Goal: Task Accomplishment & Management: Use online tool/utility

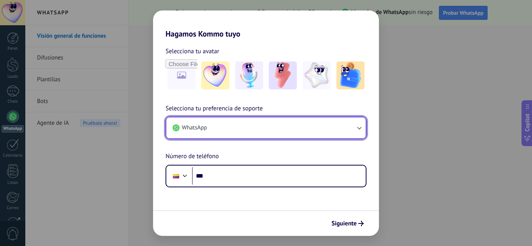
click at [274, 134] on button "WhatsApp" at bounding box center [265, 128] width 199 height 21
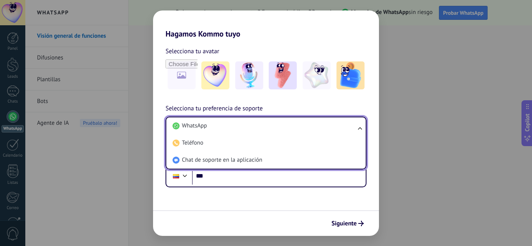
click at [314, 107] on div "Selecciona tu preferencia de soporte WhatsApp WhatsApp Teléfono Chat de soporte…" at bounding box center [266, 146] width 226 height 84
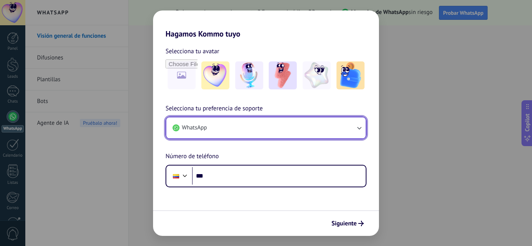
click at [306, 138] on button "WhatsApp" at bounding box center [265, 128] width 199 height 21
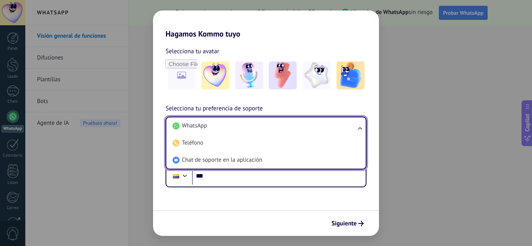
click at [344, 96] on div "Selecciona tu avatar Selecciona tu preferencia de soporte WhatsApp WhatsApp Tel…" at bounding box center [266, 113] width 226 height 149
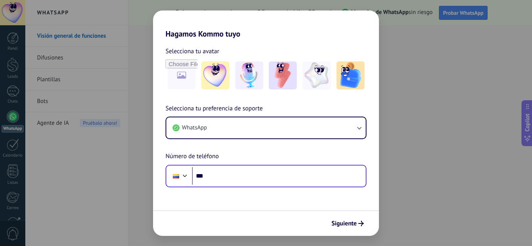
click at [227, 186] on div "Phone ***" at bounding box center [265, 176] width 201 height 23
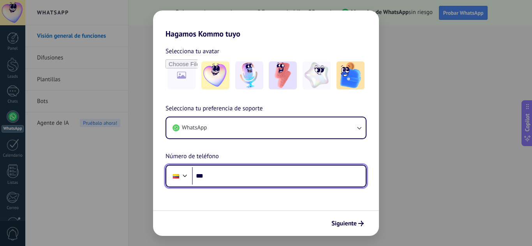
click at [228, 176] on input "***" at bounding box center [279, 176] width 174 height 18
type input "**********"
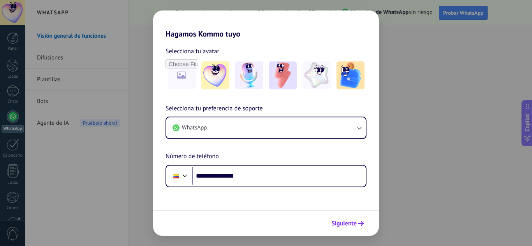
click at [357, 229] on button "Siguiente" at bounding box center [347, 223] width 39 height 13
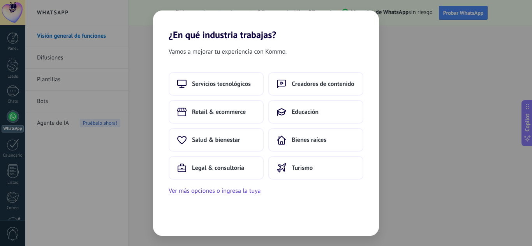
click at [192, 196] on div "Vamos a mejorar tu experiencia con Kommo. Servicios tecnológicos Creadores de c…" at bounding box center [266, 138] width 226 height 196
click at [194, 194] on button "Ver más opciones o ingresa la tuya" at bounding box center [215, 191] width 92 height 10
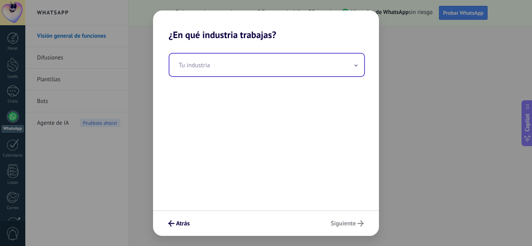
click at [291, 71] on input "text" at bounding box center [266, 65] width 195 height 23
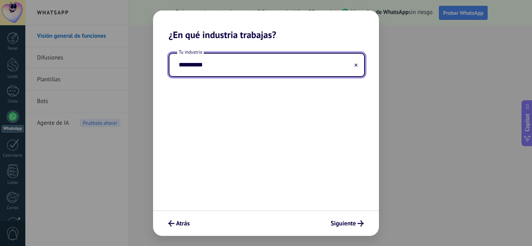
type input "**********"
click at [338, 230] on button "Siguiente" at bounding box center [347, 223] width 40 height 13
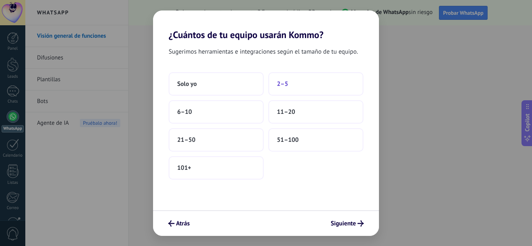
click at [283, 80] on span "2–5" at bounding box center [282, 84] width 11 height 8
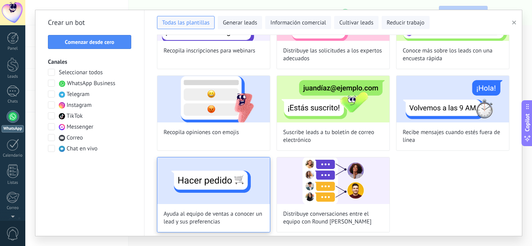
scroll to position [236, 0]
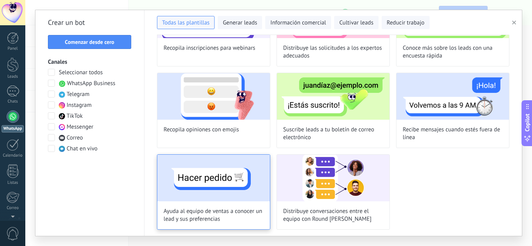
click at [215, 175] on img at bounding box center [213, 178] width 113 height 47
type input "**********"
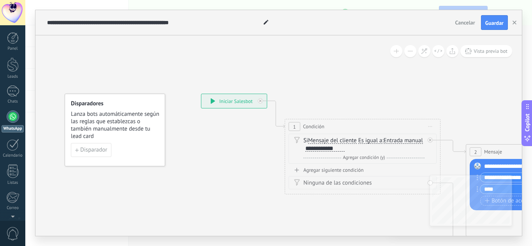
click at [244, 102] on div "**********" at bounding box center [233, 101] width 65 height 14
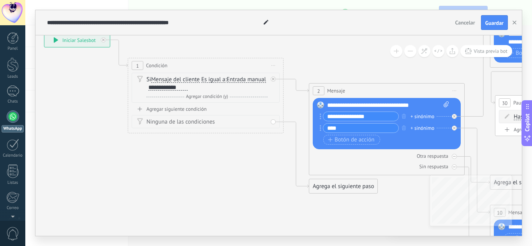
drag, startPoint x: 333, startPoint y: 183, endPoint x: 176, endPoint y: 159, distance: 158.7
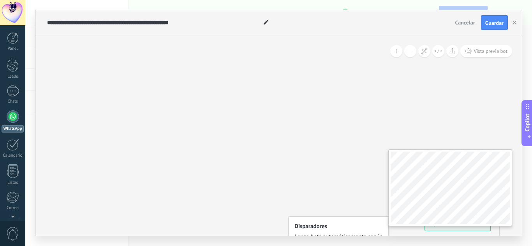
click at [269, 158] on div "**********" at bounding box center [278, 135] width 486 height 201
drag, startPoint x: 354, startPoint y: 151, endPoint x: 422, endPoint y: 171, distance: 70.8
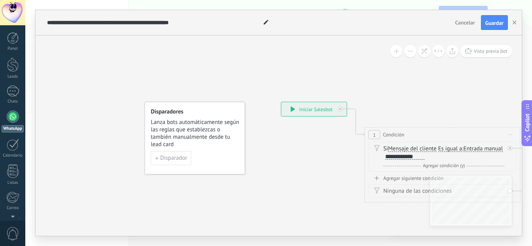
drag, startPoint x: 352, startPoint y: 153, endPoint x: 206, endPoint y: 37, distance: 185.9
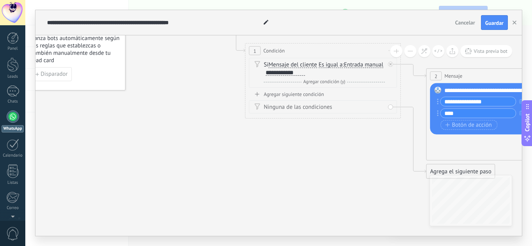
drag, startPoint x: 303, startPoint y: 168, endPoint x: 174, endPoint y: 79, distance: 156.7
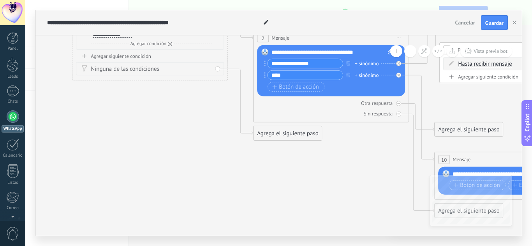
drag, startPoint x: 334, startPoint y: 154, endPoint x: 171, endPoint y: 121, distance: 166.5
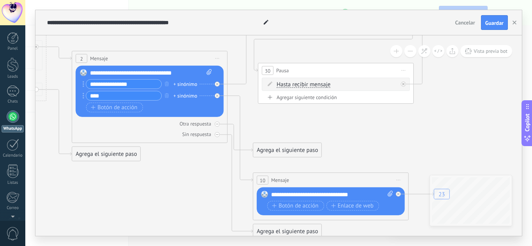
drag, startPoint x: 386, startPoint y: 178, endPoint x: 206, endPoint y: 199, distance: 181.1
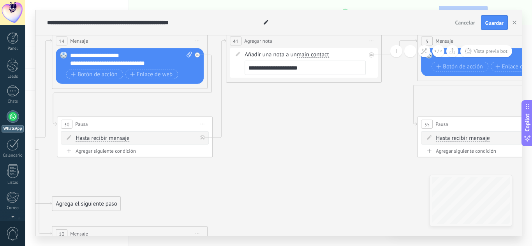
drag, startPoint x: 452, startPoint y: 124, endPoint x: 241, endPoint y: 181, distance: 218.2
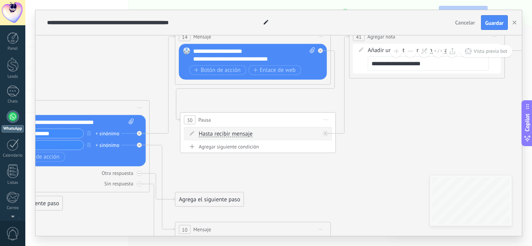
drag, startPoint x: 399, startPoint y: 160, endPoint x: 531, endPoint y: 152, distance: 133.0
click at [531, 152] on div "**********" at bounding box center [278, 123] width 507 height 246
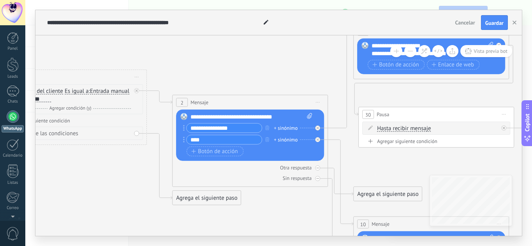
drag, startPoint x: 353, startPoint y: 169, endPoint x: 495, endPoint y: 158, distance: 142.6
click at [531, 158] on div "**********" at bounding box center [278, 123] width 507 height 246
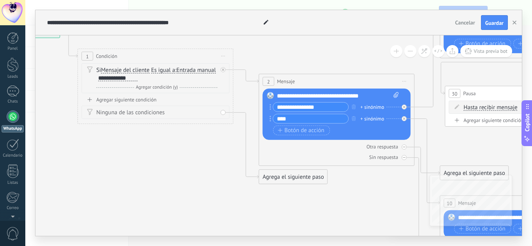
drag, startPoint x: 301, startPoint y: 209, endPoint x: 366, endPoint y: 193, distance: 66.7
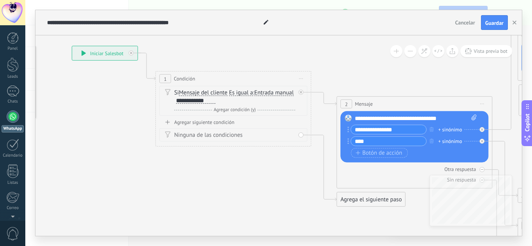
drag, startPoint x: 172, startPoint y: 171, endPoint x: 241, endPoint y: 195, distance: 73.0
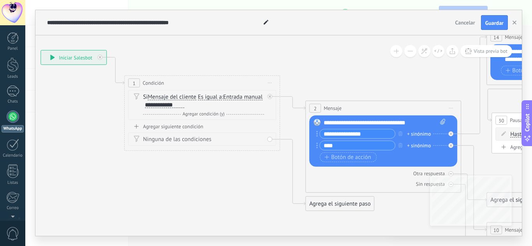
drag, startPoint x: 246, startPoint y: 195, endPoint x: 215, endPoint y: 199, distance: 31.4
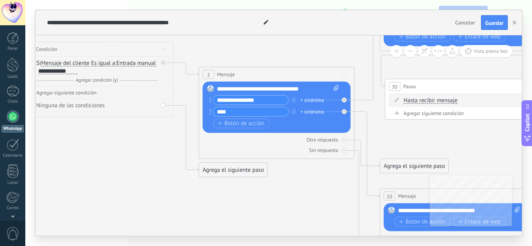
drag, startPoint x: 246, startPoint y: 185, endPoint x: 134, endPoint y: 148, distance: 117.6
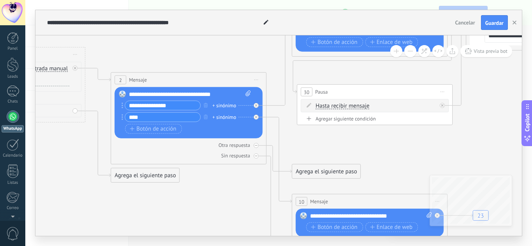
drag, startPoint x: 311, startPoint y: 189, endPoint x: 210, endPoint y: 196, distance: 101.1
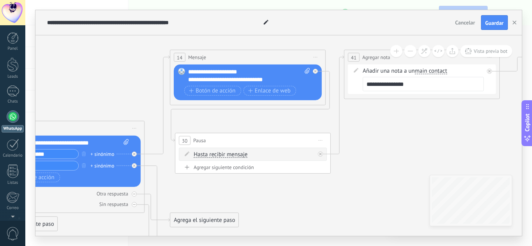
drag, startPoint x: 346, startPoint y: 143, endPoint x: 245, endPoint y: 188, distance: 110.7
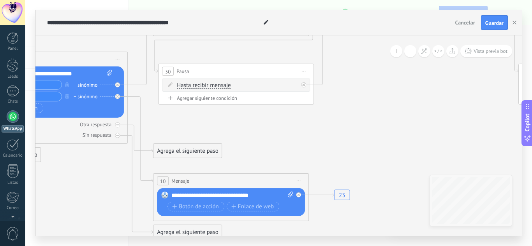
drag, startPoint x: 255, startPoint y: 187, endPoint x: 238, endPoint y: 125, distance: 63.7
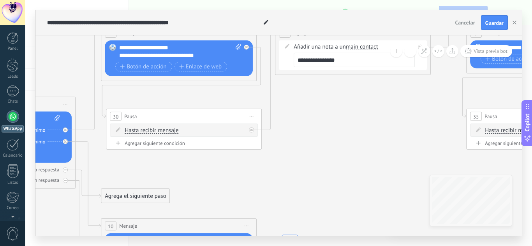
drag, startPoint x: 266, startPoint y: 125, endPoint x: 200, endPoint y: 165, distance: 76.9
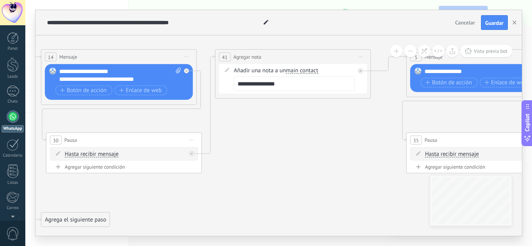
drag, startPoint x: 294, startPoint y: 125, endPoint x: 237, endPoint y: 148, distance: 61.6
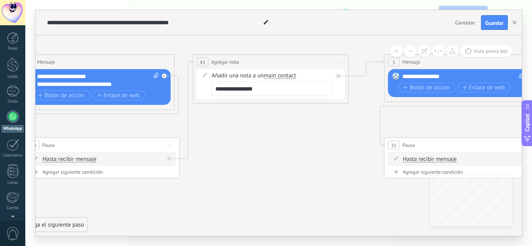
drag, startPoint x: 276, startPoint y: 131, endPoint x: 247, endPoint y: 137, distance: 29.6
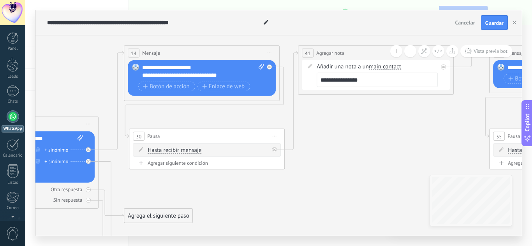
drag, startPoint x: 190, startPoint y: 129, endPoint x: 326, endPoint y: 118, distance: 137.1
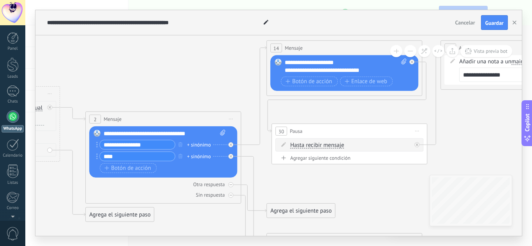
drag, startPoint x: 98, startPoint y: 70, endPoint x: 237, endPoint y: 62, distance: 138.9
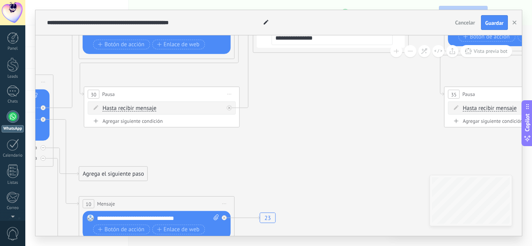
drag, startPoint x: 243, startPoint y: 73, endPoint x: 41, endPoint y: 39, distance: 205.3
drag, startPoint x: 282, startPoint y: 89, endPoint x: 205, endPoint y: 98, distance: 77.6
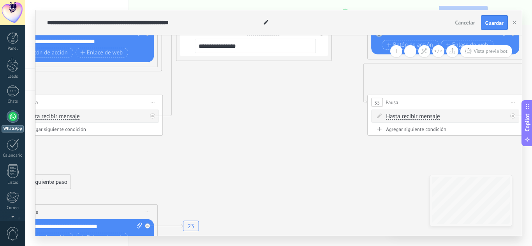
drag, startPoint x: 318, startPoint y: 112, endPoint x: 213, endPoint y: 115, distance: 105.9
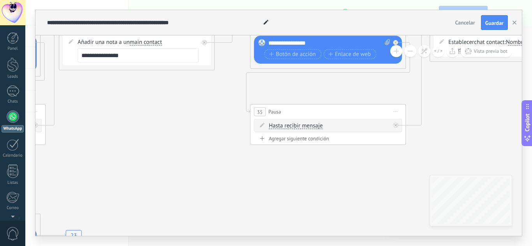
drag, startPoint x: 458, startPoint y: 101, endPoint x: 300, endPoint y: 141, distance: 163.3
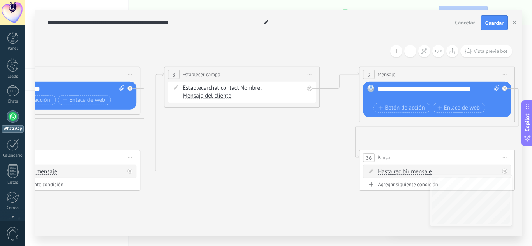
drag, startPoint x: 373, startPoint y: 130, endPoint x: 257, endPoint y: 139, distance: 116.8
click at [257, 139] on icon "23" at bounding box center [305, 196] width 2653 height 649
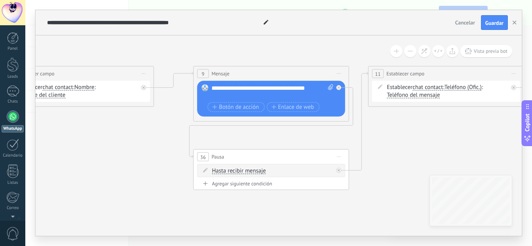
drag, startPoint x: 288, startPoint y: 138, endPoint x: 178, endPoint y: 136, distance: 109.8
click at [178, 136] on icon "23" at bounding box center [139, 196] width 2653 height 649
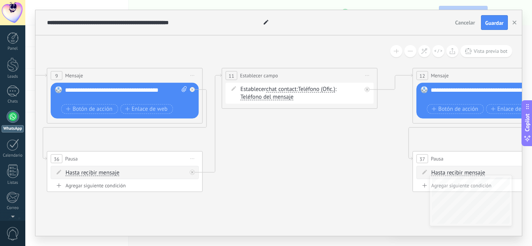
drag, startPoint x: 428, startPoint y: 126, endPoint x: 271, endPoint y: 128, distance: 156.5
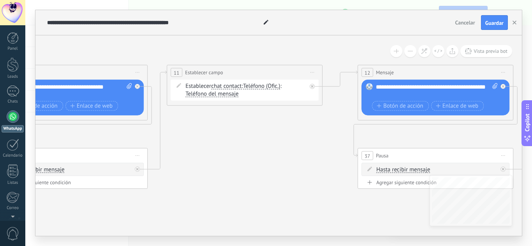
drag, startPoint x: 334, startPoint y: 146, endPoint x: 249, endPoint y: 132, distance: 86.7
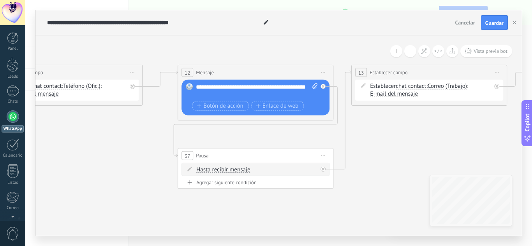
drag, startPoint x: 396, startPoint y: 120, endPoint x: 257, endPoint y: 126, distance: 138.8
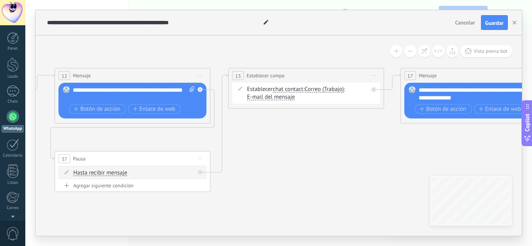
drag
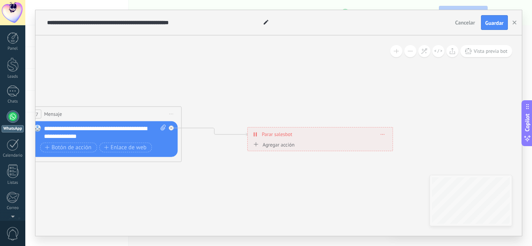
click at [487, 26] on span "Guardar" at bounding box center [494, 22] width 18 height 5
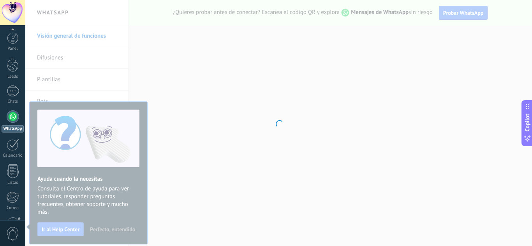
scroll to position [77, 0]
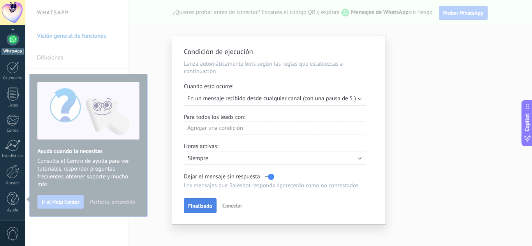
click at [201, 204] on span "Finalizado" at bounding box center [200, 206] width 24 height 5
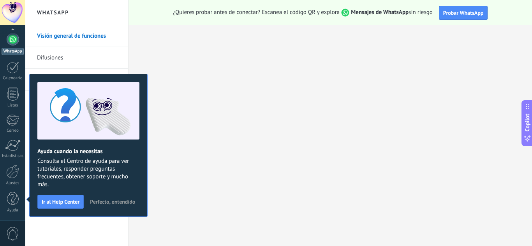
scroll to position [0, 0]
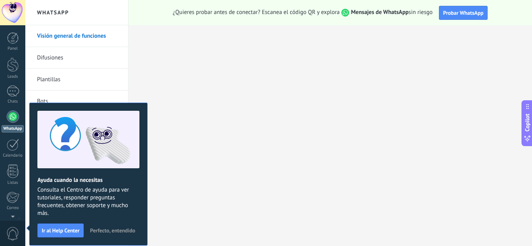
click at [10, 113] on div at bounding box center [13, 117] width 12 height 12
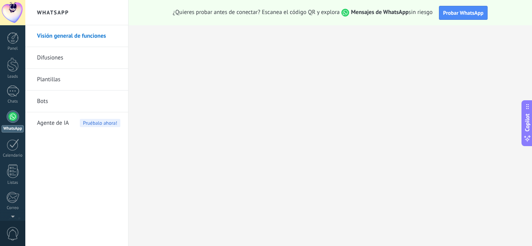
click at [55, 102] on link "Bots" at bounding box center [78, 102] width 83 height 22
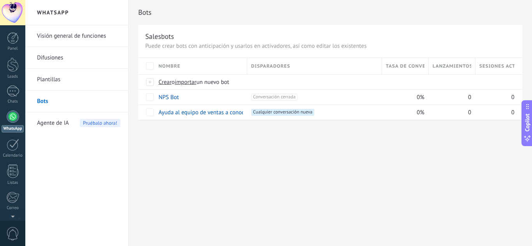
click at [7, 16] on div at bounding box center [12, 12] width 25 height 25
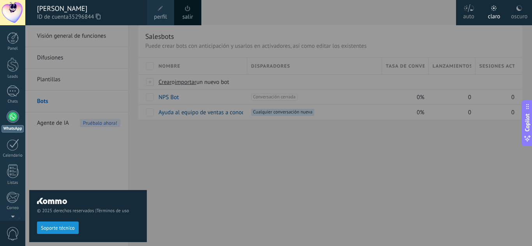
click at [186, 12] on span at bounding box center [187, 8] width 9 height 9
